Goal: Find contact information: Find contact information

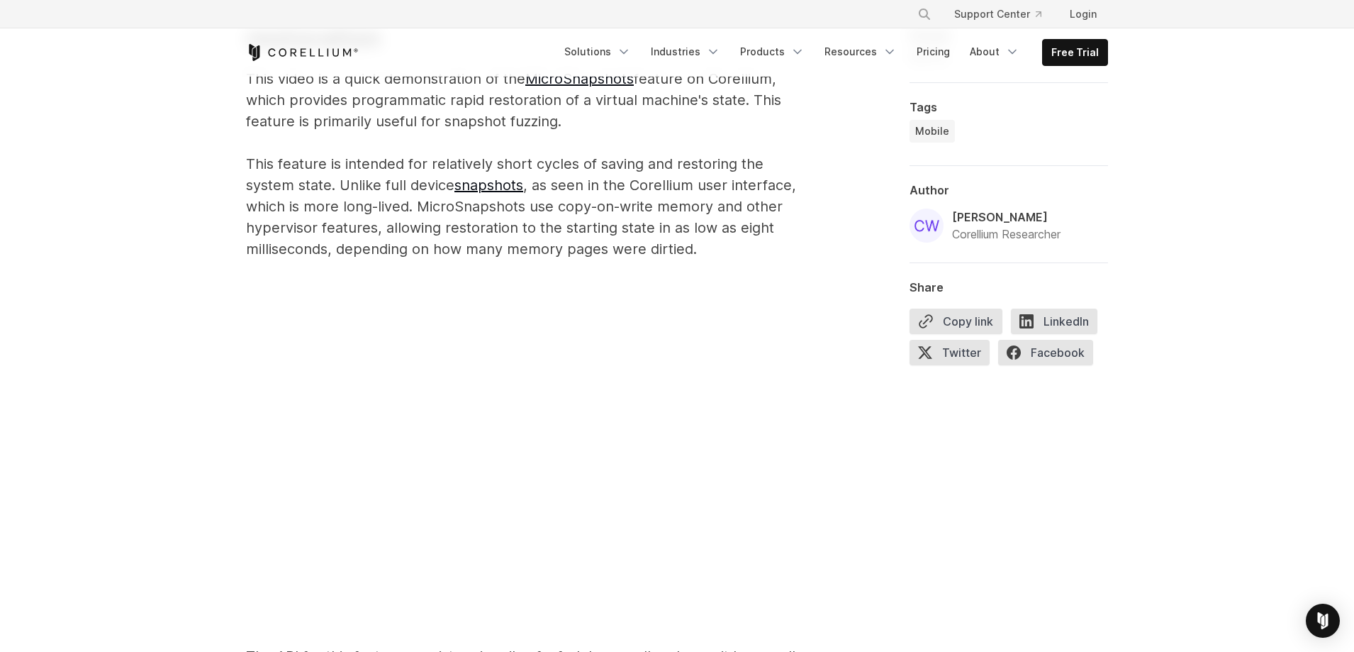
scroll to position [3204, 0]
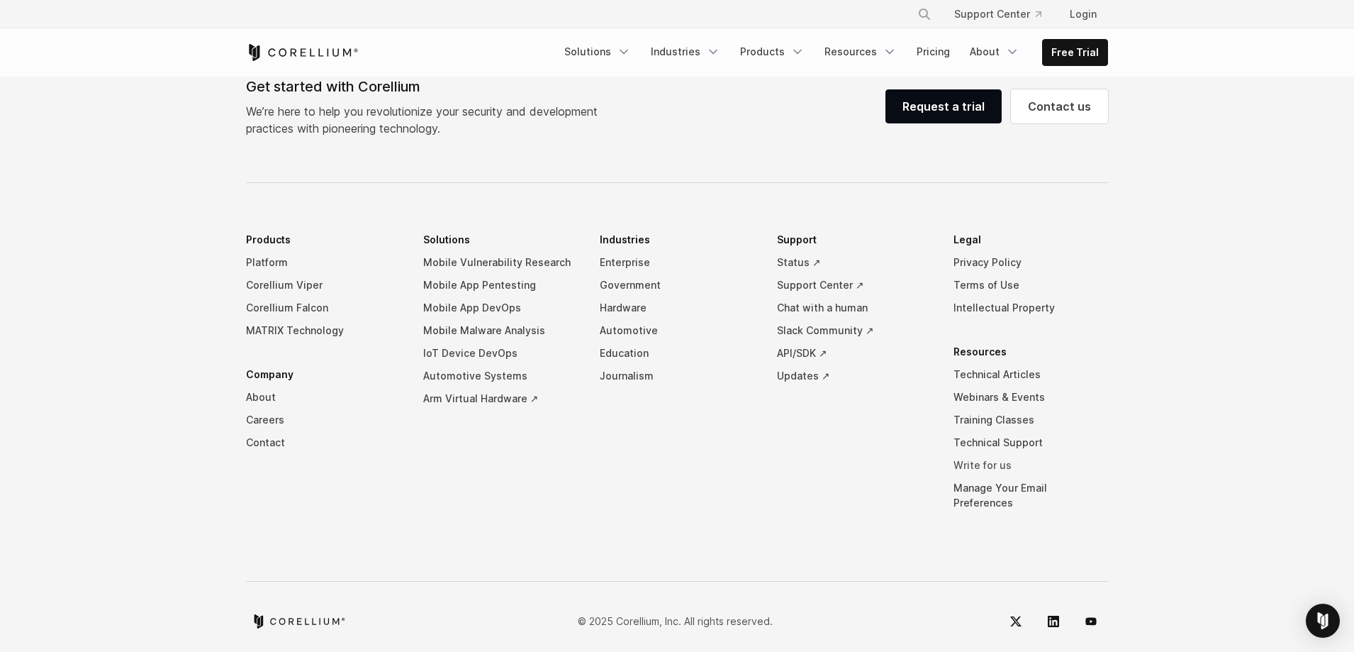
click at [970, 464] on link "Write for us" at bounding box center [1031, 465] width 155 height 23
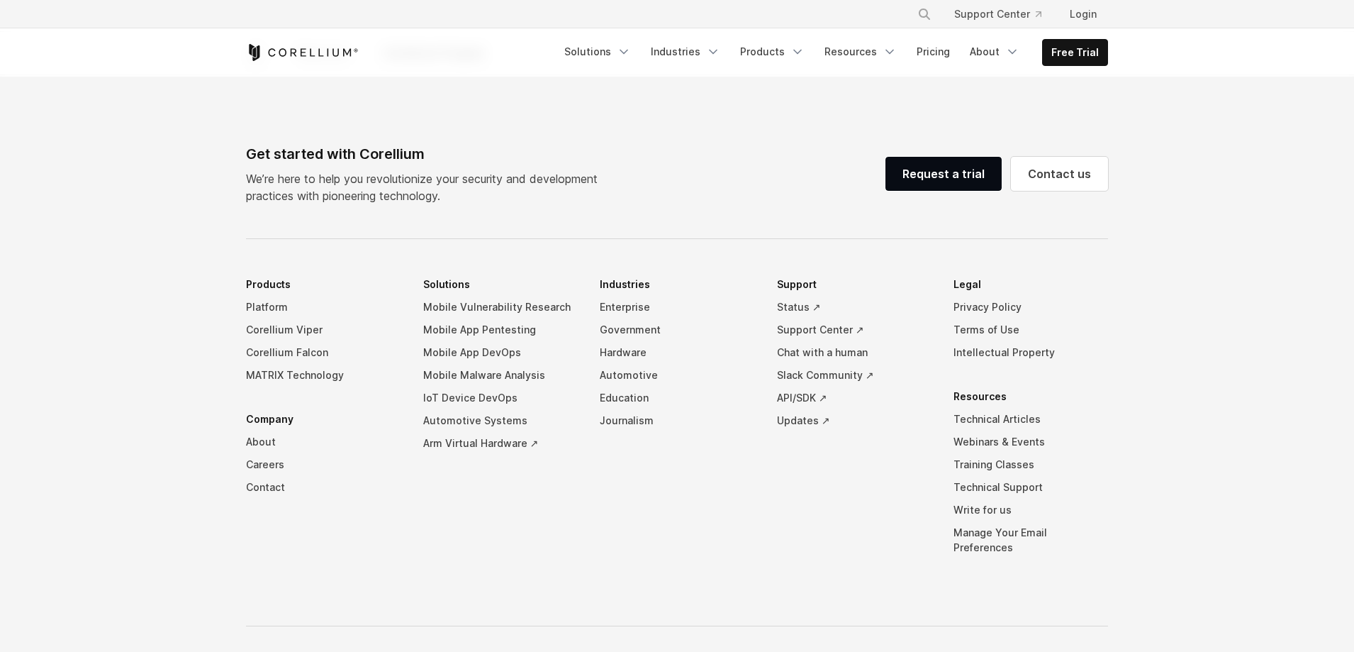
scroll to position [2907, 0]
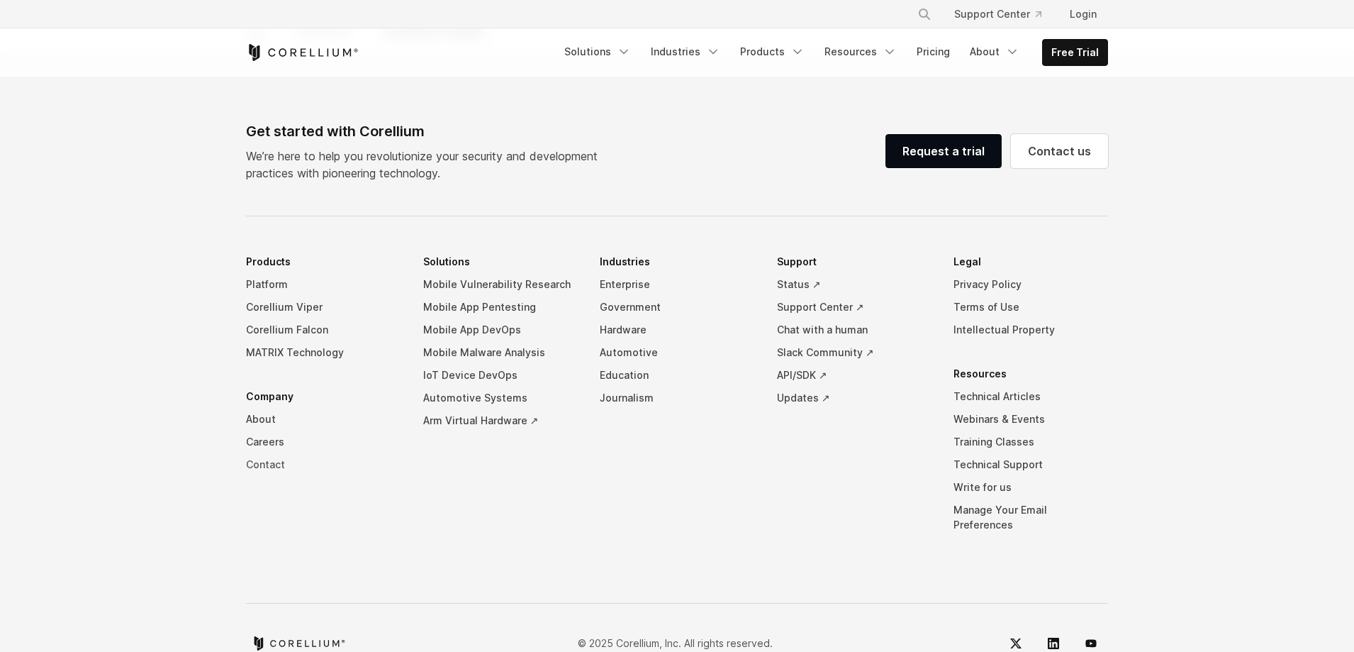
click at [257, 460] on link "Contact" at bounding box center [323, 464] width 155 height 23
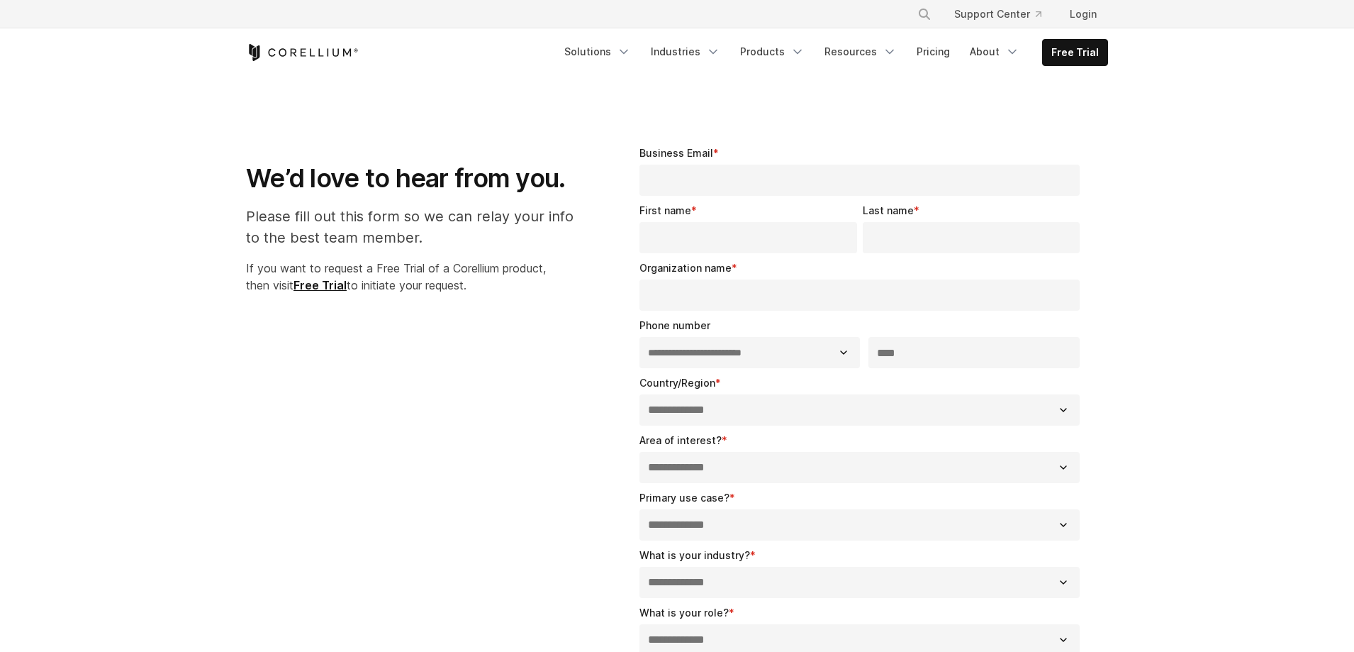
select select "**"
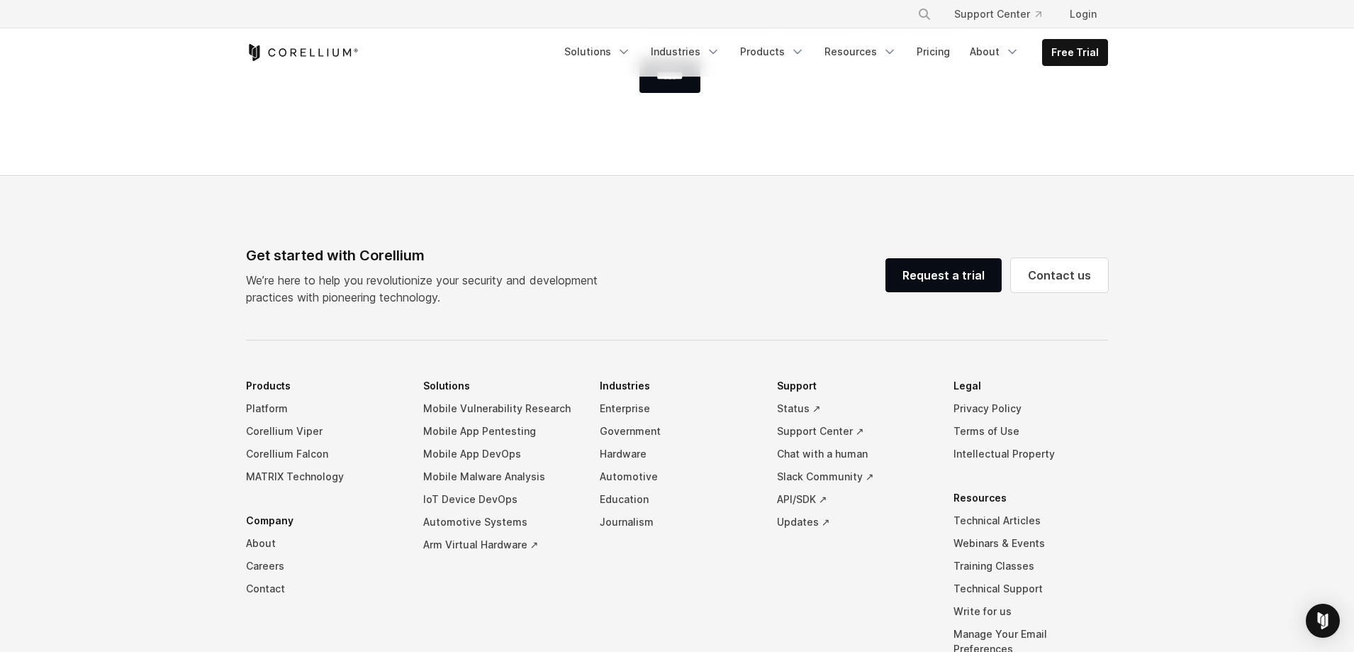
scroll to position [997, 0]
